Goal: Information Seeking & Learning: Check status

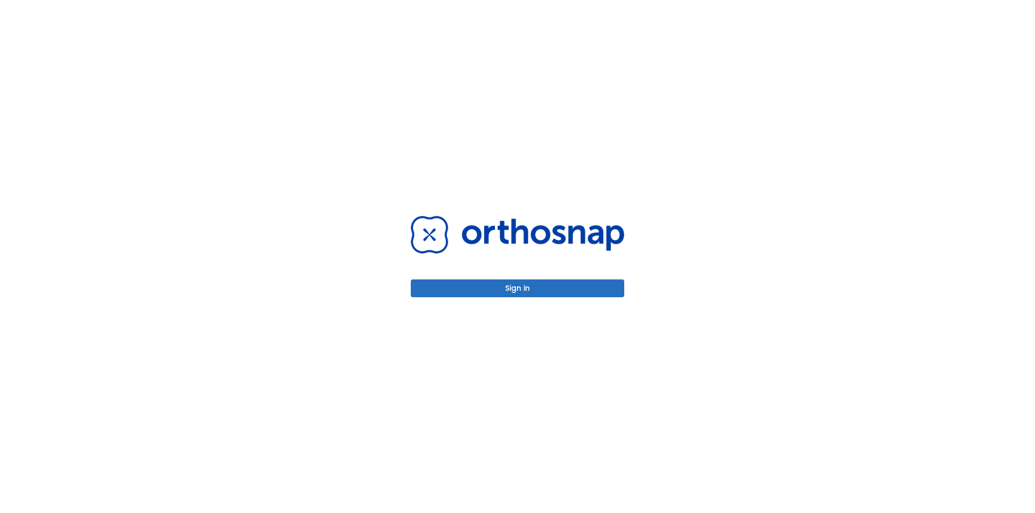
click at [537, 284] on button "Sign in" at bounding box center [518, 288] width 214 height 18
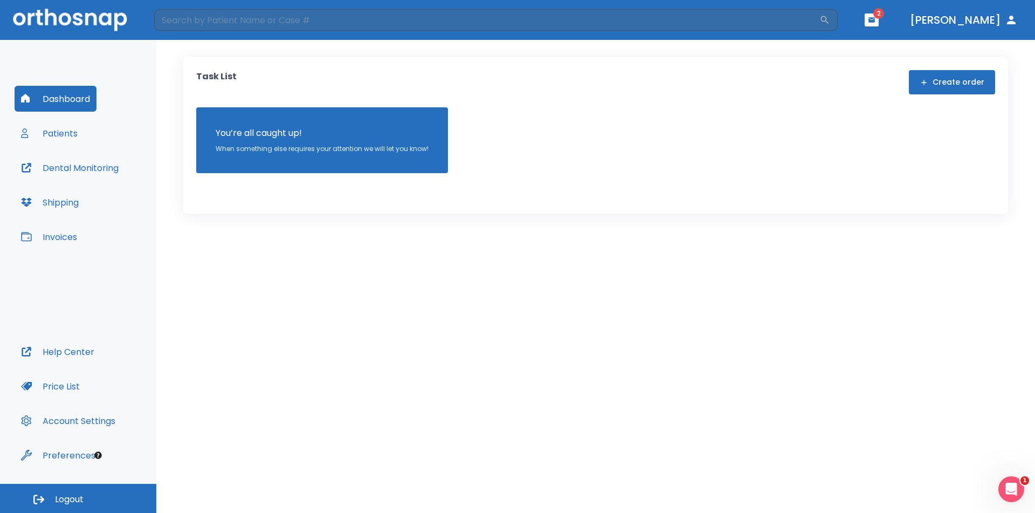
click at [875, 19] on icon "button" at bounding box center [872, 19] width 6 height 5
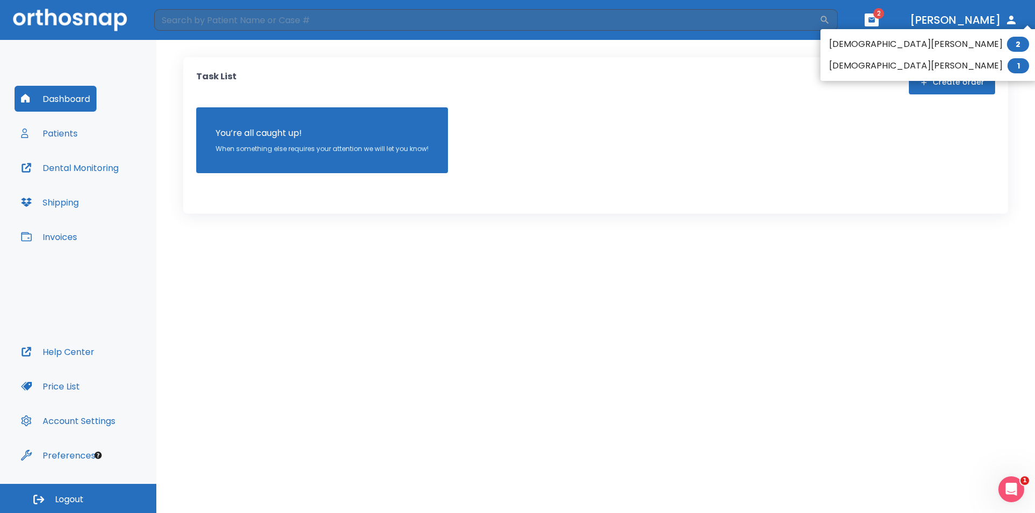
click at [851, 67] on li "[DEMOGRAPHIC_DATA][PERSON_NAME] 1" at bounding box center [929, 66] width 217 height 22
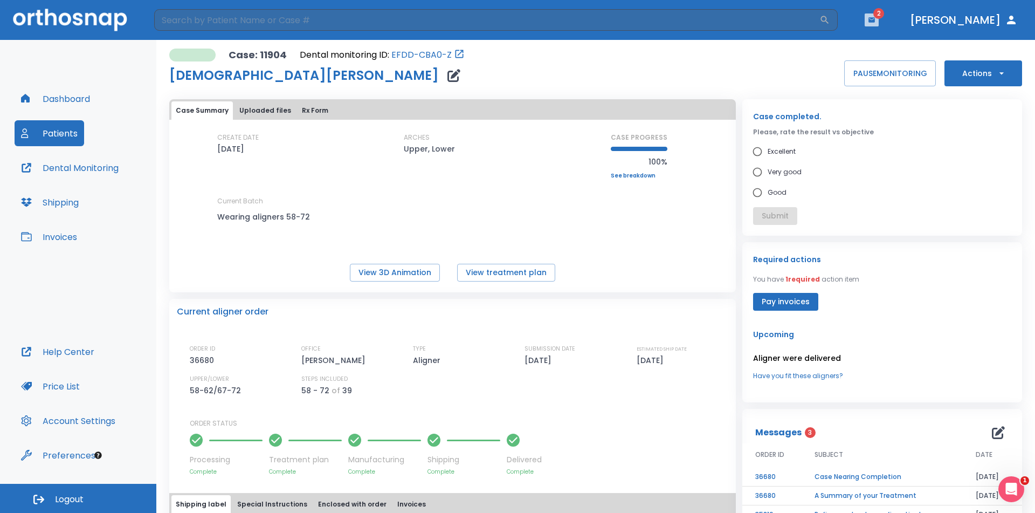
click at [876, 19] on icon "button" at bounding box center [872, 20] width 8 height 8
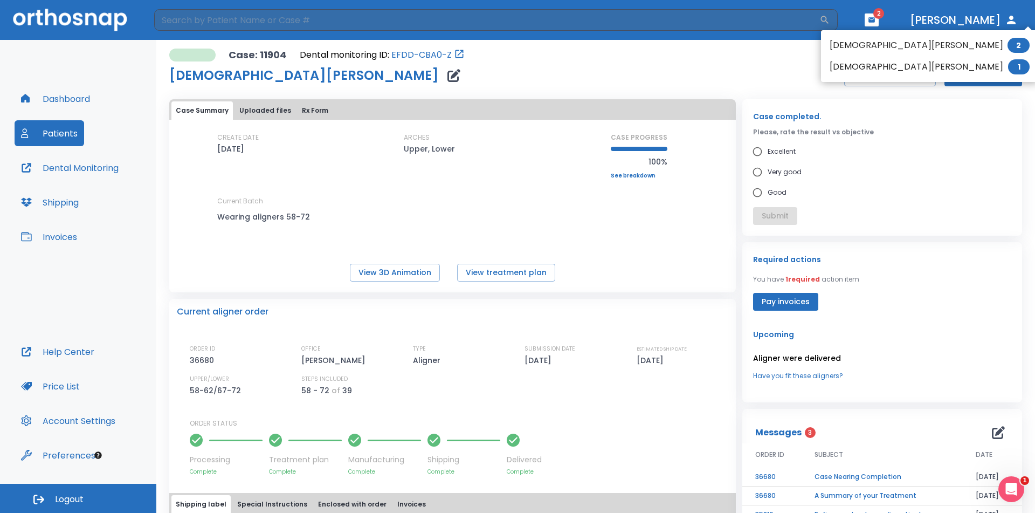
click at [855, 50] on li "[PERSON_NAME] 2" at bounding box center [929, 46] width 217 height 22
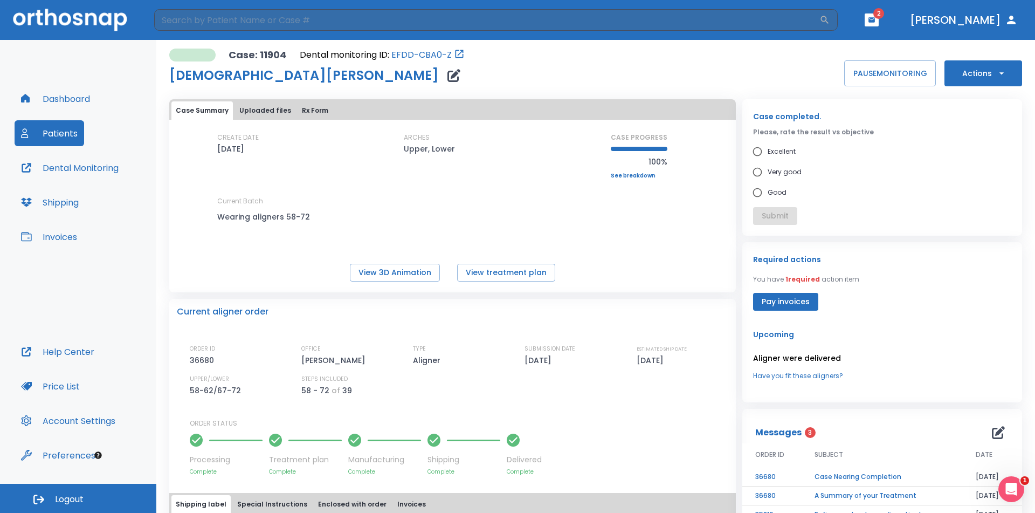
click at [876, 17] on icon "button" at bounding box center [872, 20] width 8 height 8
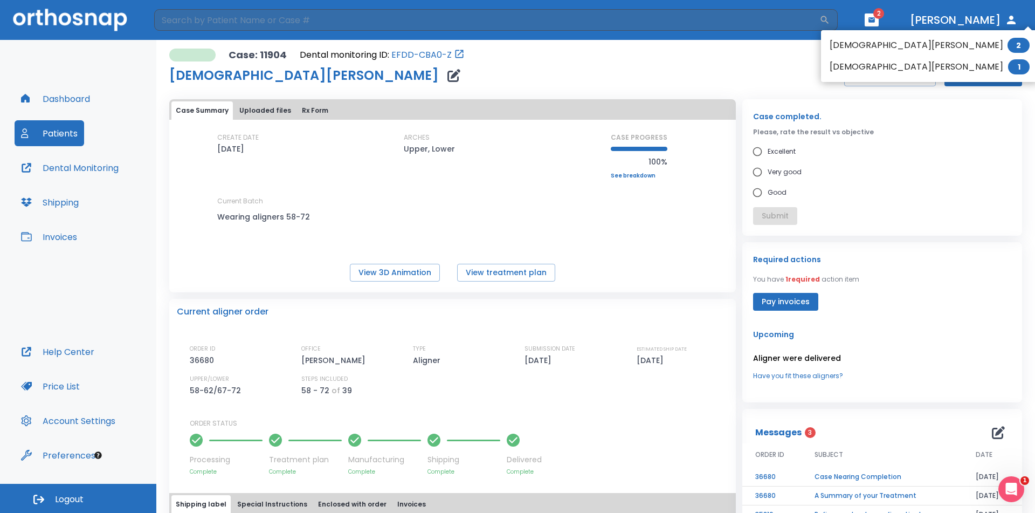
click at [884, 46] on li "[PERSON_NAME] 2" at bounding box center [929, 46] width 217 height 22
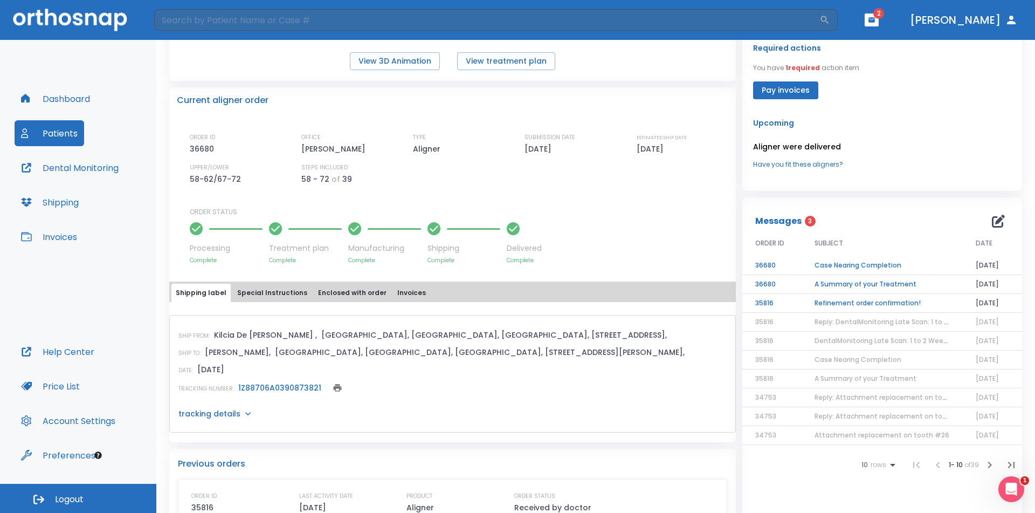
scroll to position [216, 0]
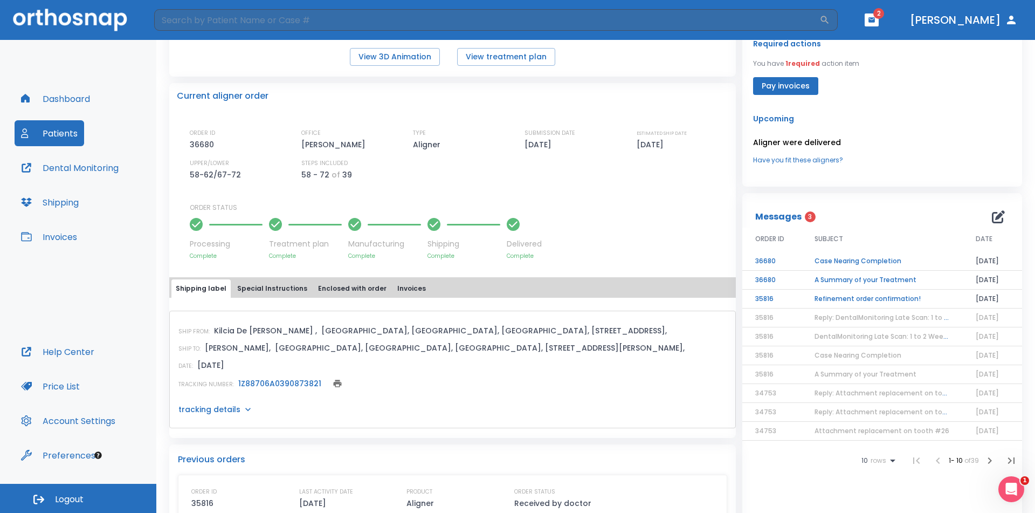
click at [886, 280] on td "A Summary of your Treatment" at bounding box center [882, 280] width 161 height 19
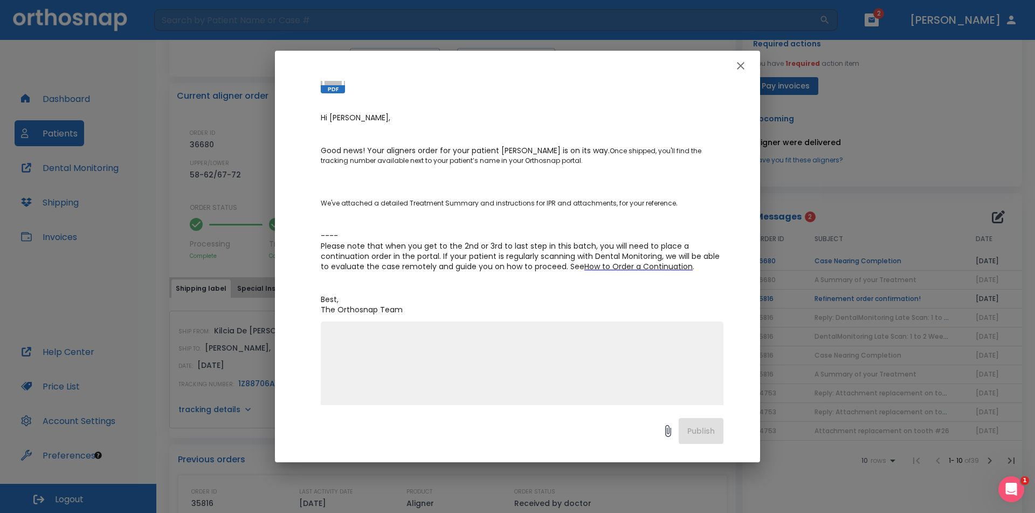
scroll to position [0, 0]
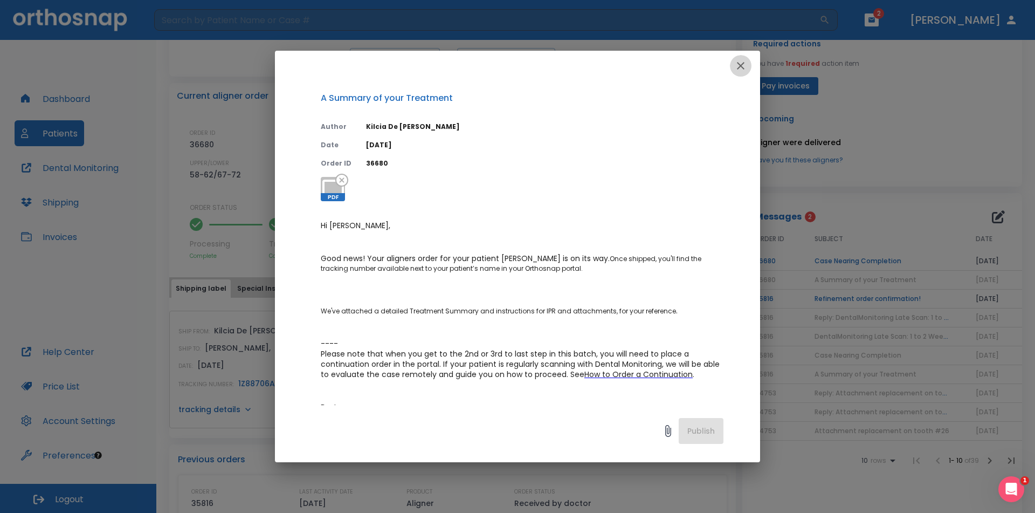
click at [741, 65] on icon "button" at bounding box center [741, 66] width 8 height 8
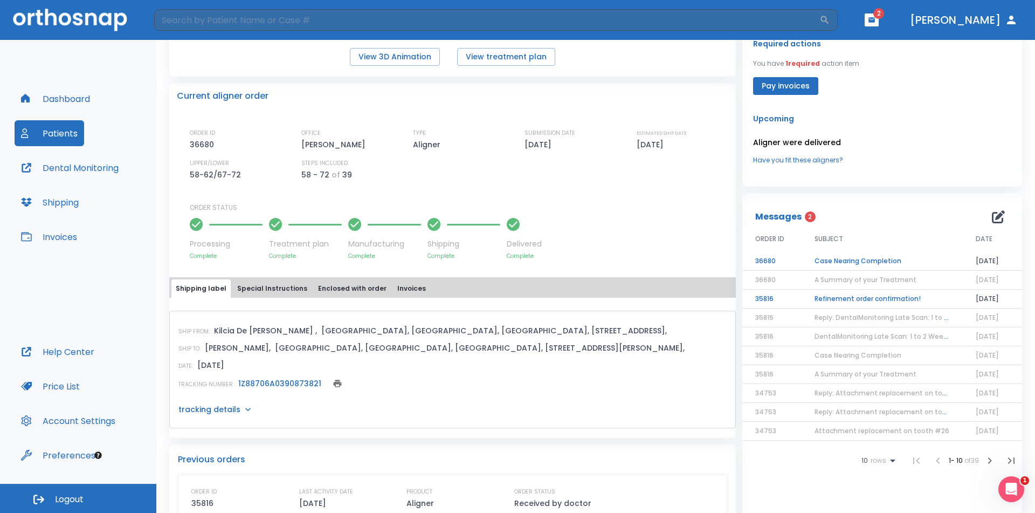
click at [865, 299] on td "Refinement order confirmation!" at bounding box center [882, 299] width 161 height 19
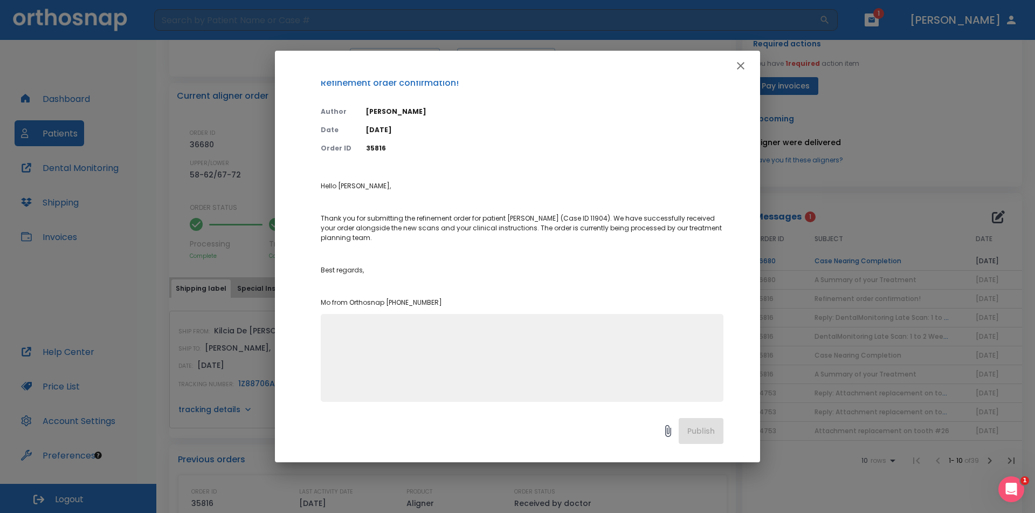
scroll to position [23, 0]
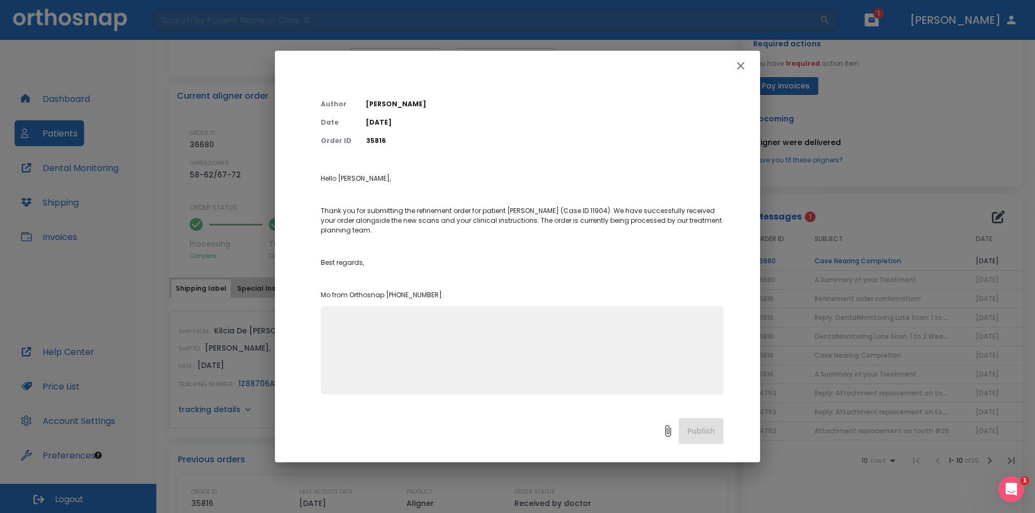
click at [735, 63] on icon "button" at bounding box center [740, 65] width 13 height 13
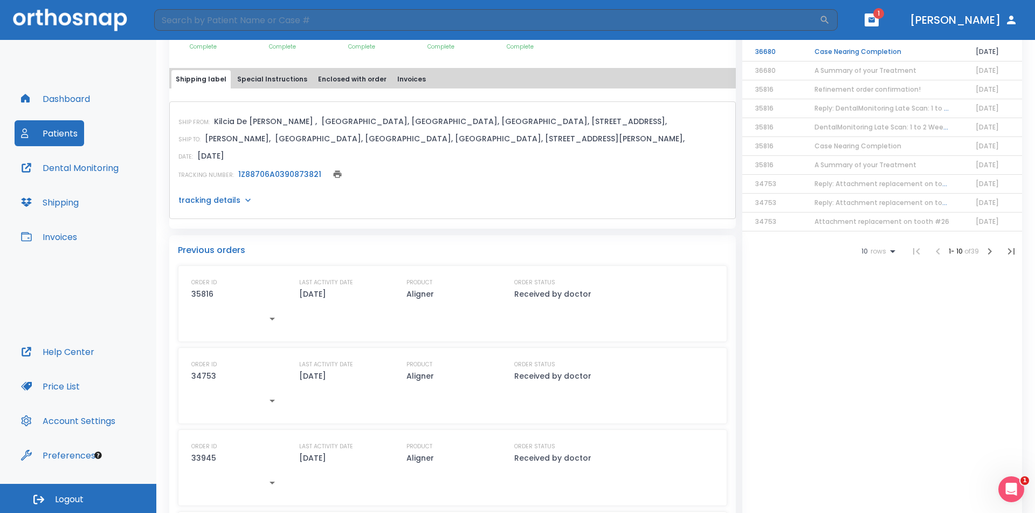
scroll to position [334, 0]
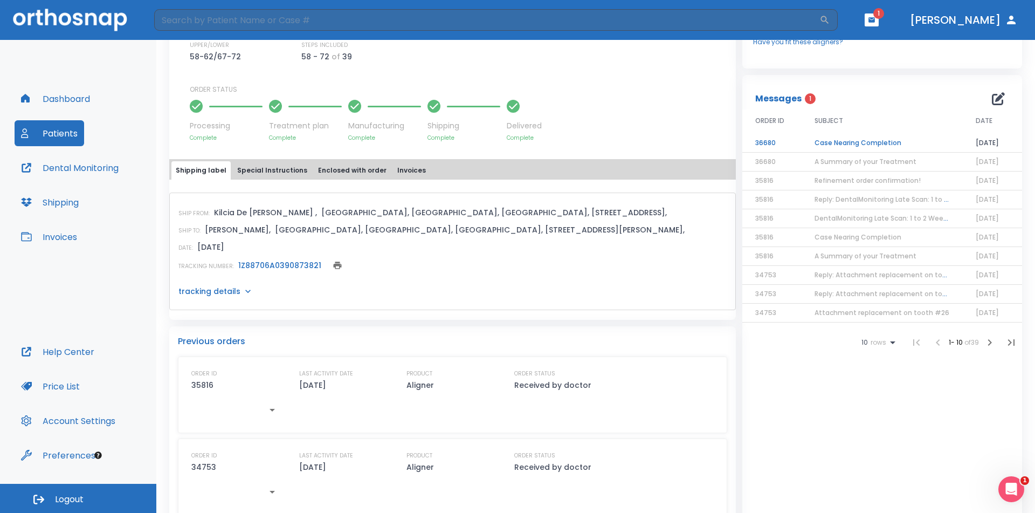
click at [203, 387] on p "35816" at bounding box center [202, 385] width 22 height 13
click at [275, 415] on icon "button" at bounding box center [272, 409] width 13 height 13
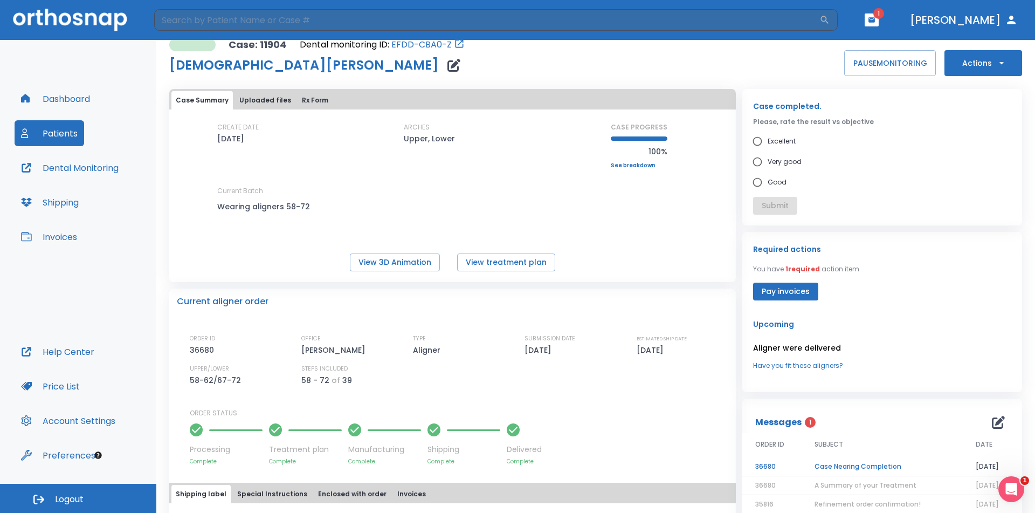
scroll to position [0, 0]
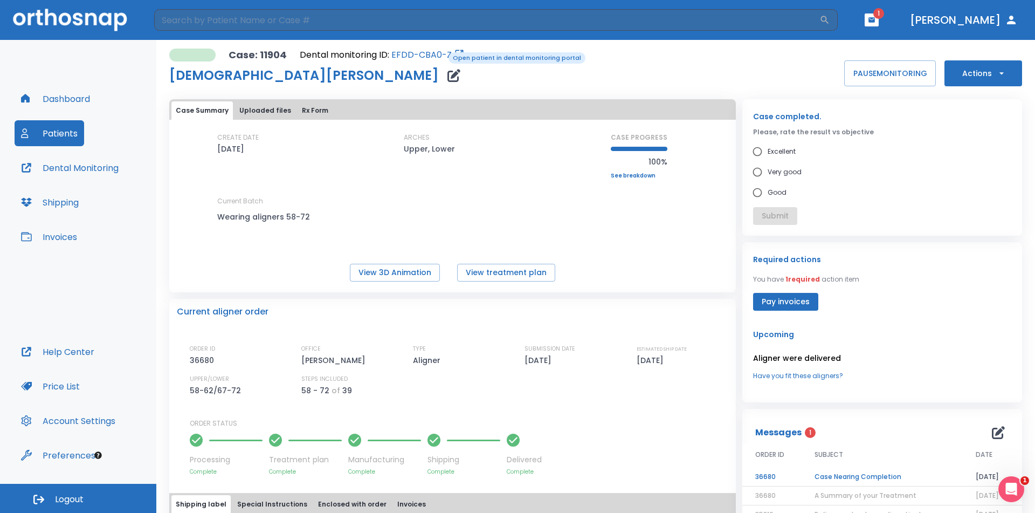
click at [441, 51] on link "EFDD-CBA0-Z" at bounding box center [421, 55] width 60 height 13
click at [64, 130] on button "Patients" at bounding box center [50, 133] width 70 height 26
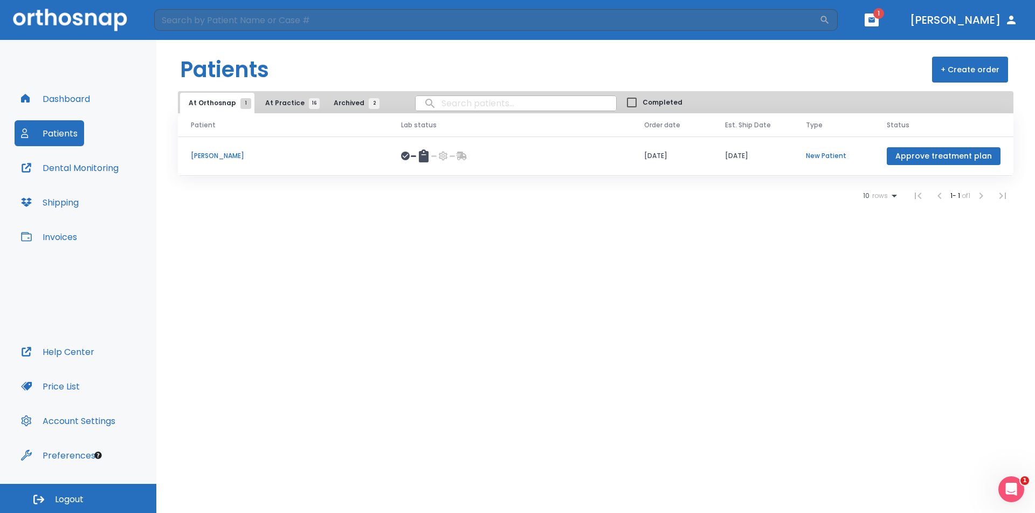
click at [900, 22] on header "​ 1 [PERSON_NAME]" at bounding box center [517, 20] width 1035 height 40
click at [876, 21] on icon "button" at bounding box center [872, 20] width 8 height 8
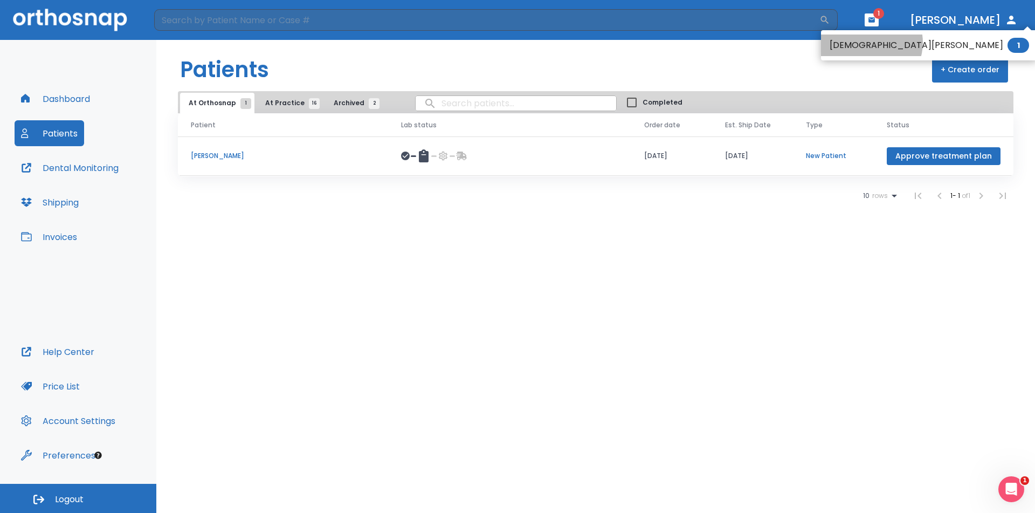
click at [871, 43] on li "[DEMOGRAPHIC_DATA][PERSON_NAME] 1" at bounding box center [929, 46] width 217 height 22
